Goal: Information Seeking & Learning: Learn about a topic

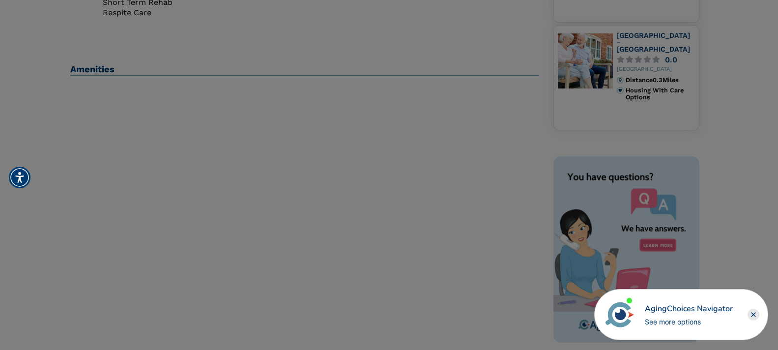
scroll to position [295, 0]
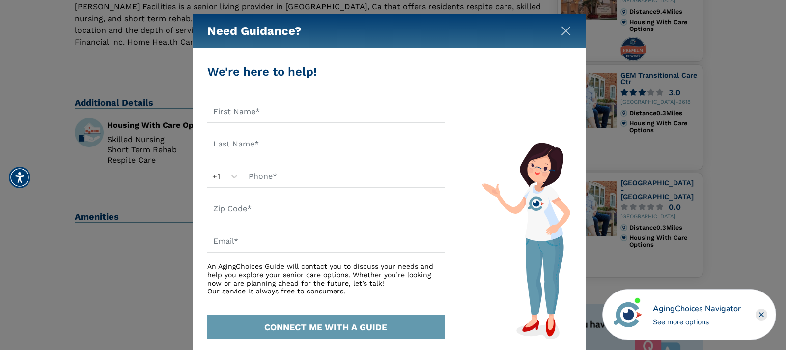
click at [567, 28] on img "Close" at bounding box center [566, 31] width 10 height 10
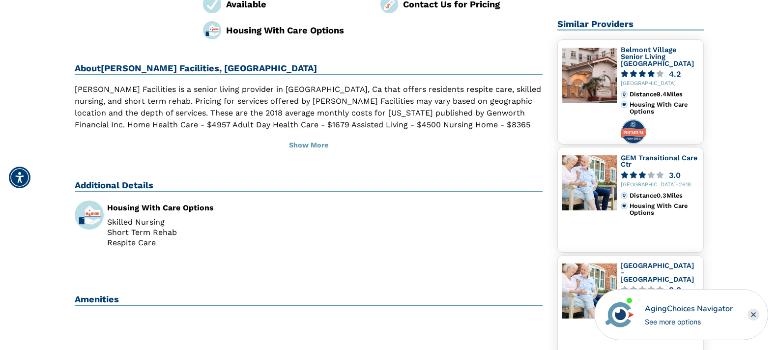
scroll to position [197, 0]
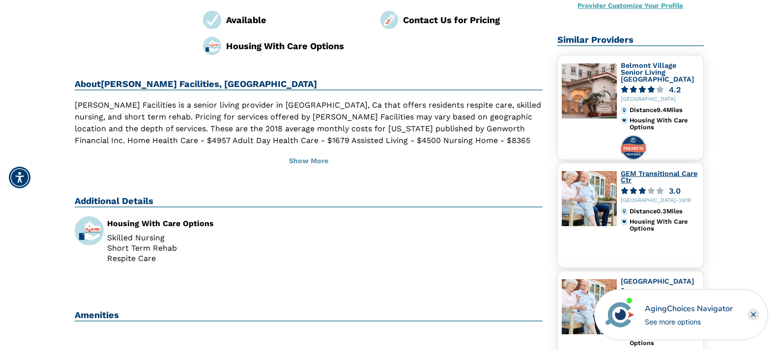
click at [643, 172] on link "GEM Transitional Care Ctr" at bounding box center [659, 177] width 77 height 15
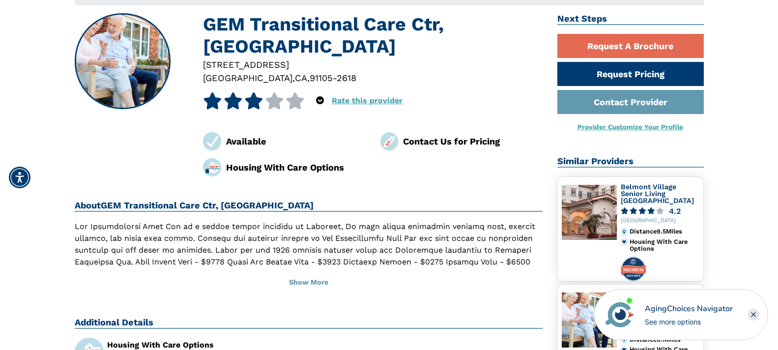
scroll to position [98, 0]
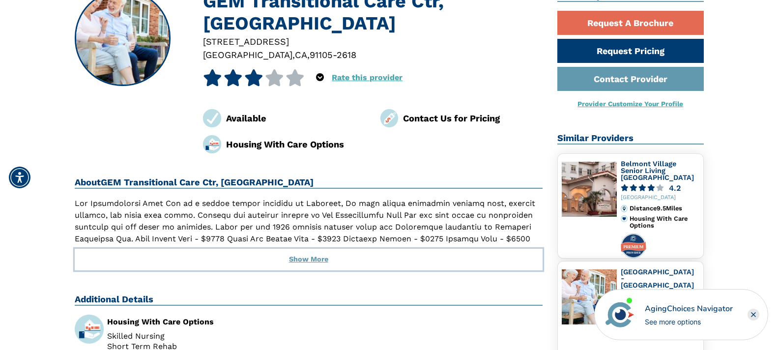
click at [295, 260] on button "Show More" at bounding box center [309, 260] width 468 height 22
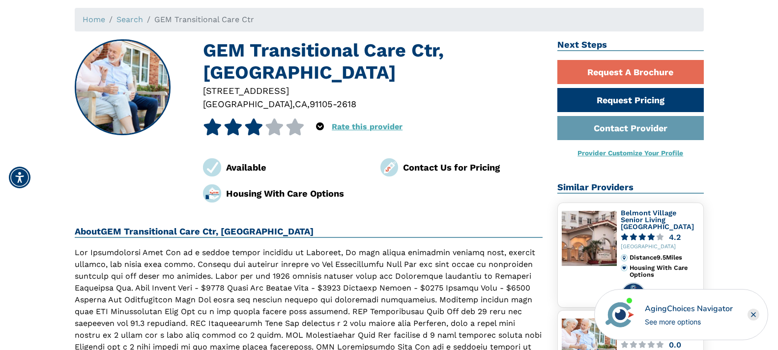
scroll to position [0, 0]
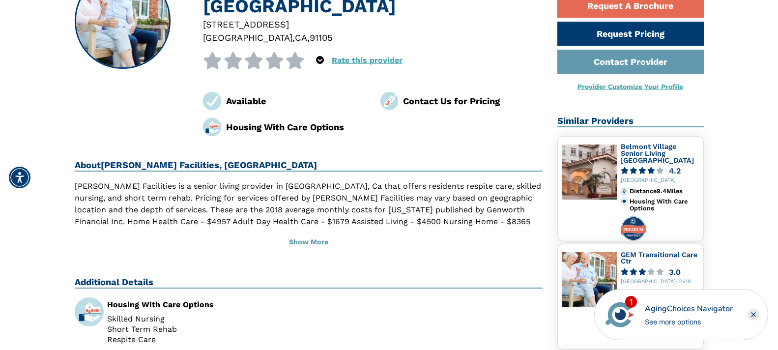
scroll to position [98, 0]
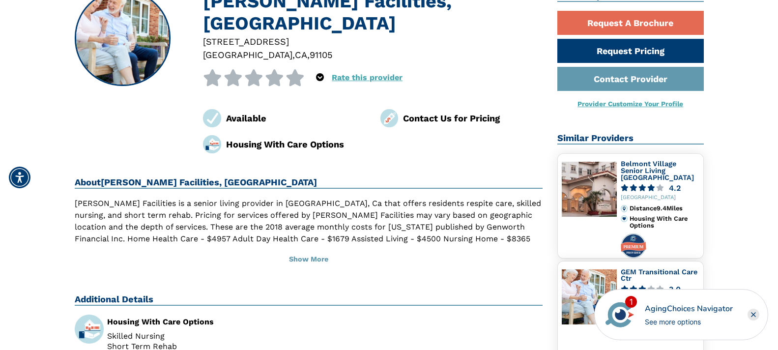
click at [319, 54] on div at bounding box center [373, 54] width 340 height 13
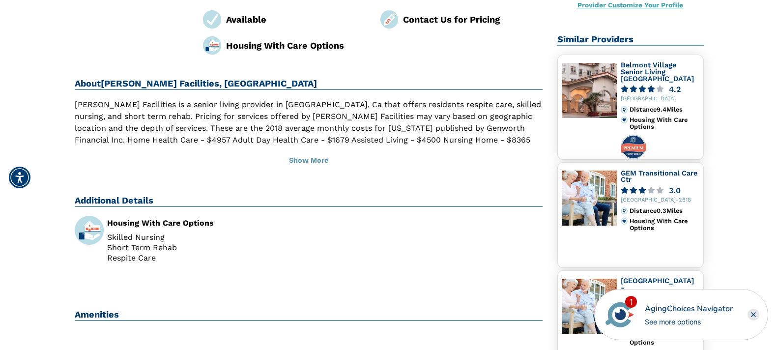
scroll to position [197, 0]
